Goal: Task Accomplishment & Management: Use online tool/utility

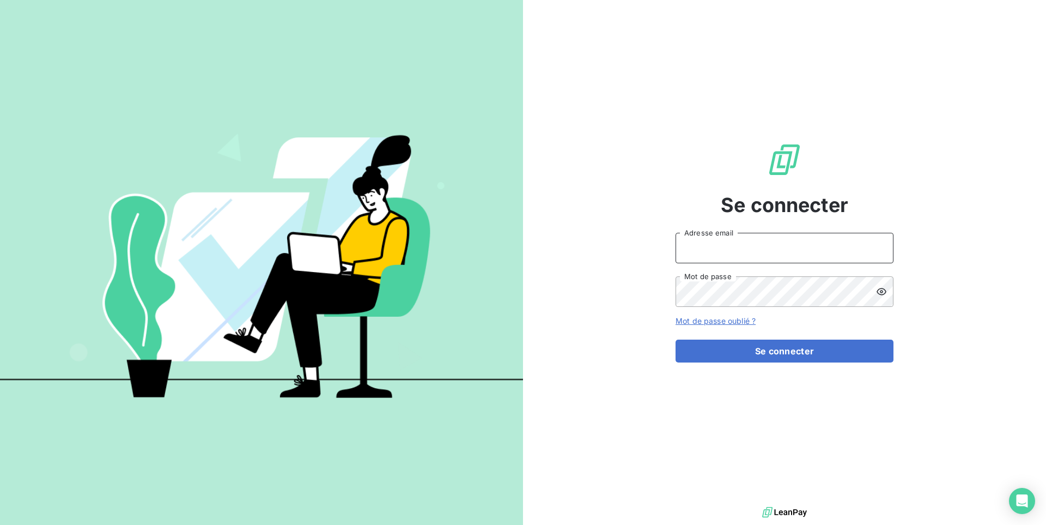
click at [692, 245] on input "Adresse email" at bounding box center [785, 248] width 218 height 31
paste input "tamarins"
type input "admin@tamarins"
click at [676, 340] on button "Se connecter" at bounding box center [785, 351] width 218 height 23
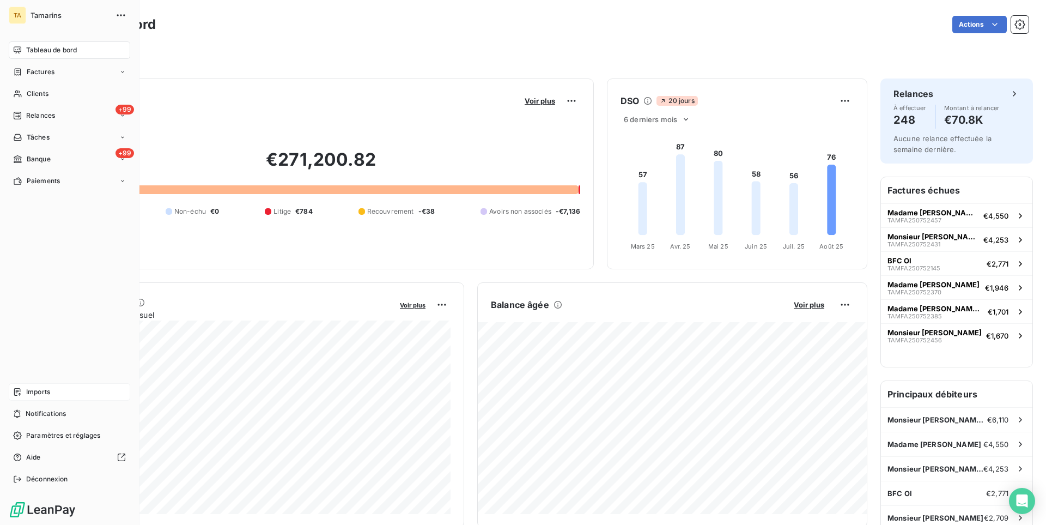
click at [37, 389] on span "Imports" at bounding box center [38, 392] width 24 height 10
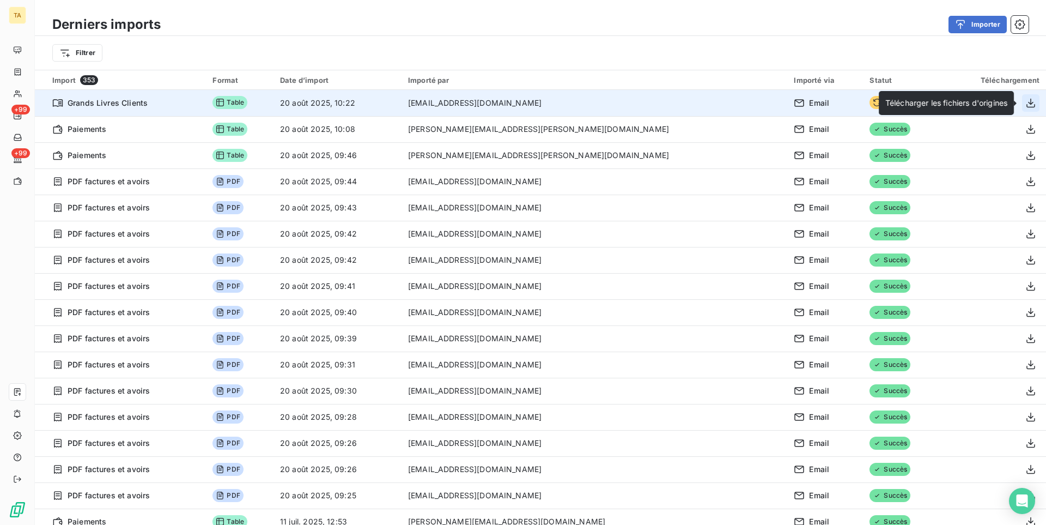
click at [1028, 109] on button "button" at bounding box center [1030, 102] width 17 height 17
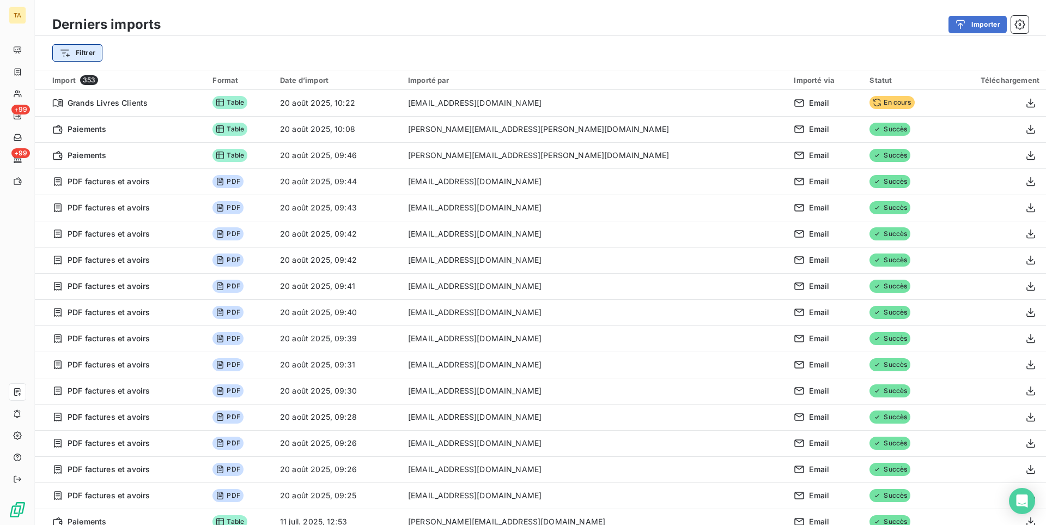
click at [92, 58] on html "TA +99 +99 Derniers imports Importer Filtrer Import 353 Format Date d’import Im…" at bounding box center [523, 262] width 1046 height 525
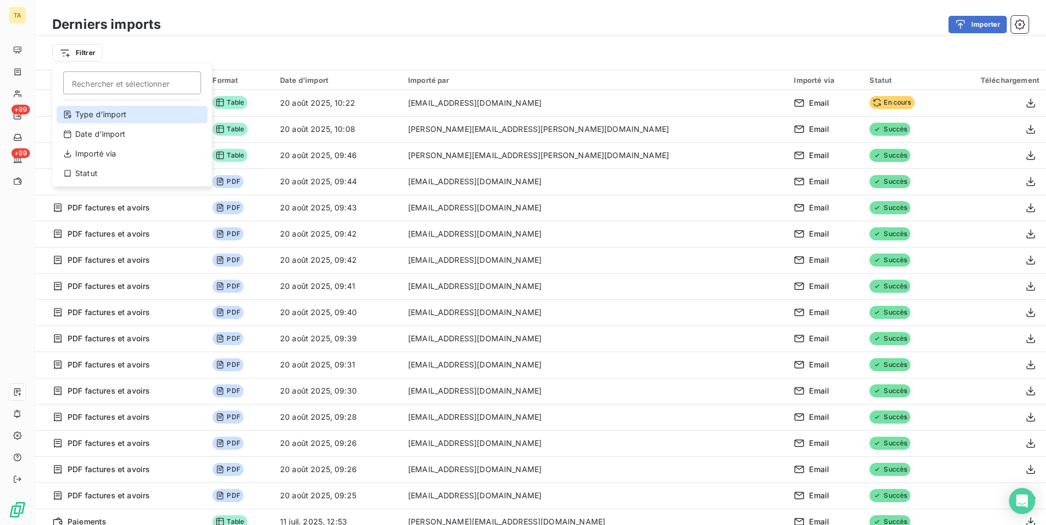
click at [104, 108] on div "Type d’import" at bounding box center [132, 114] width 151 height 17
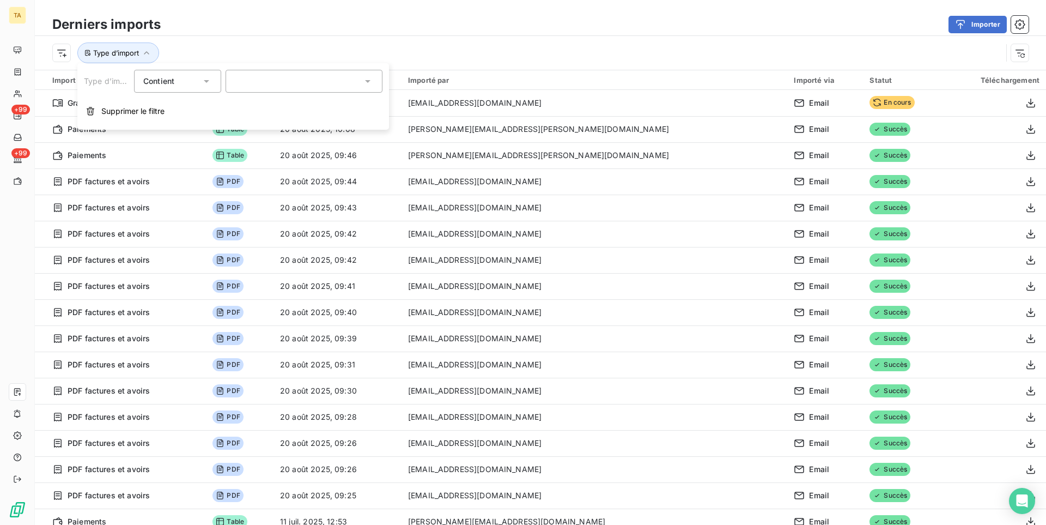
click at [240, 80] on div at bounding box center [304, 81] width 157 height 23
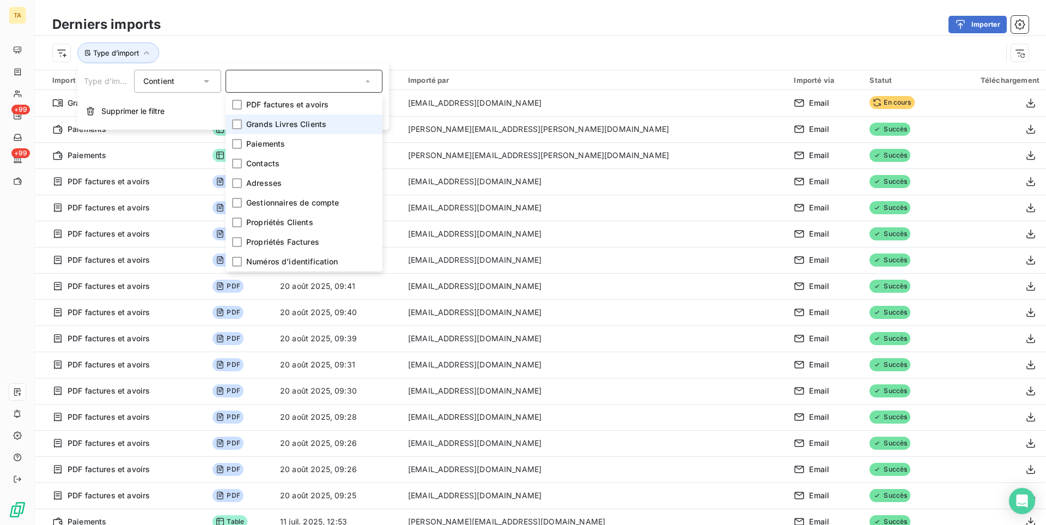
click at [263, 118] on li "Grands Livres Clients" at bounding box center [304, 124] width 157 height 20
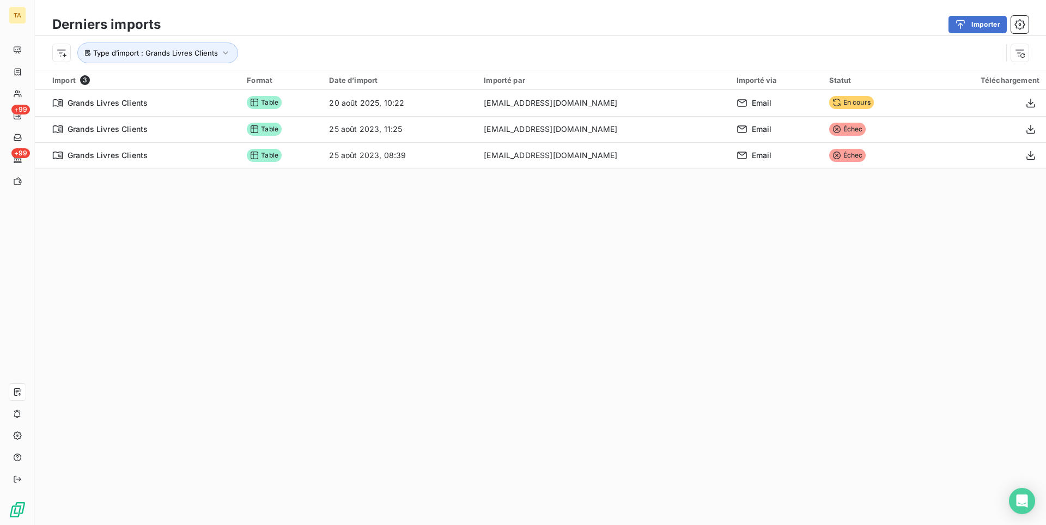
click at [330, 35] on div "Derniers imports Importer" at bounding box center [541, 24] width 1012 height 23
click at [215, 60] on button "Type d’import : Grands Livres Clients" at bounding box center [157, 53] width 161 height 21
click at [280, 78] on span "Grands Livres Clients" at bounding box center [275, 81] width 80 height 11
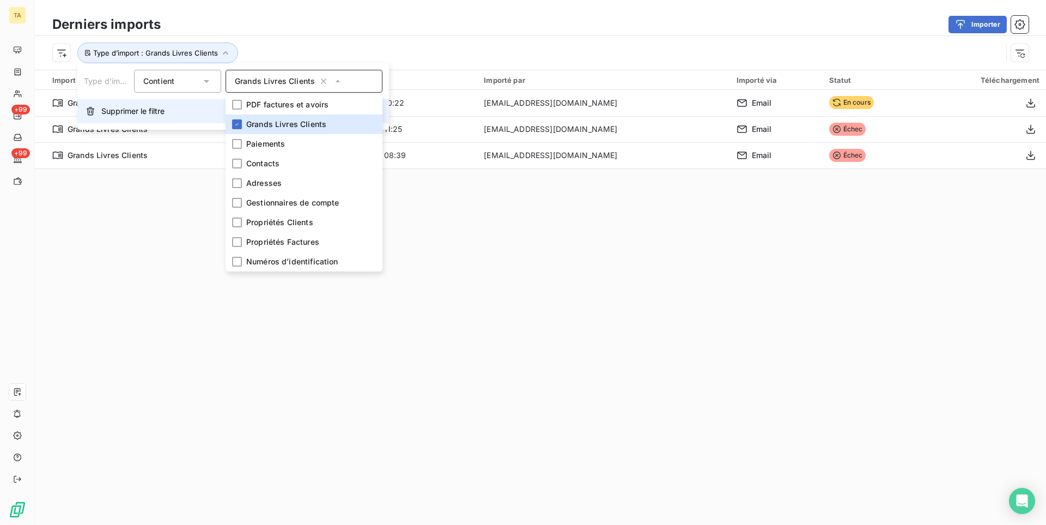
click at [142, 111] on span "Supprimer le filtre" at bounding box center [132, 111] width 63 height 11
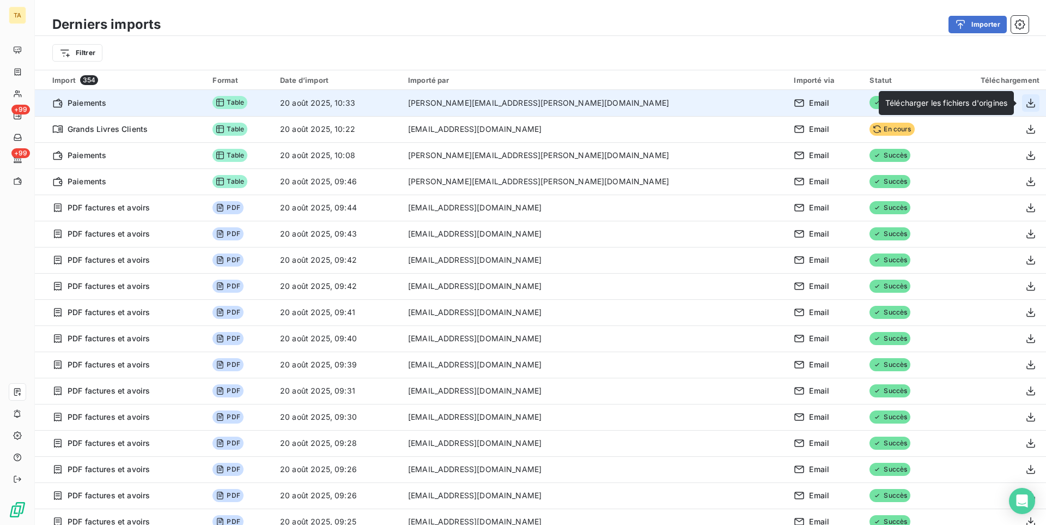
click at [1033, 101] on icon "button" at bounding box center [1031, 103] width 11 height 11
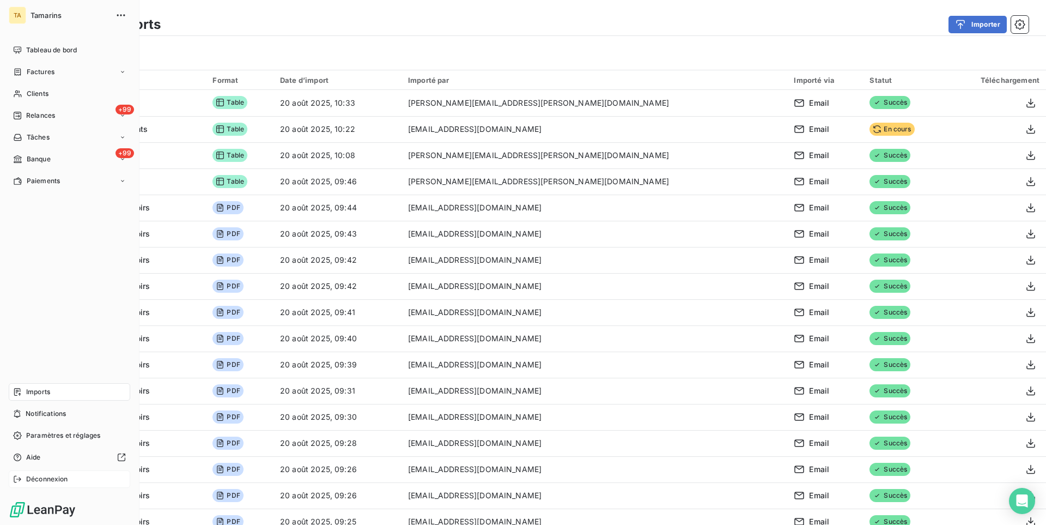
click at [22, 482] on div "Déconnexion" at bounding box center [70, 478] width 122 height 17
